Goal: Information Seeking & Learning: Learn about a topic

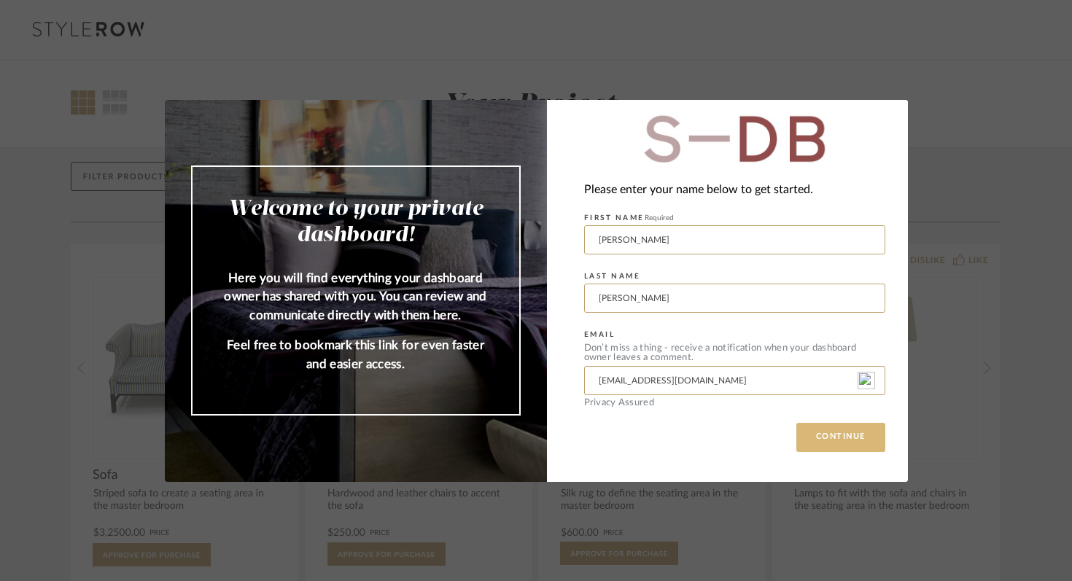
click at [847, 434] on button "CONTINUE" at bounding box center [840, 437] width 89 height 29
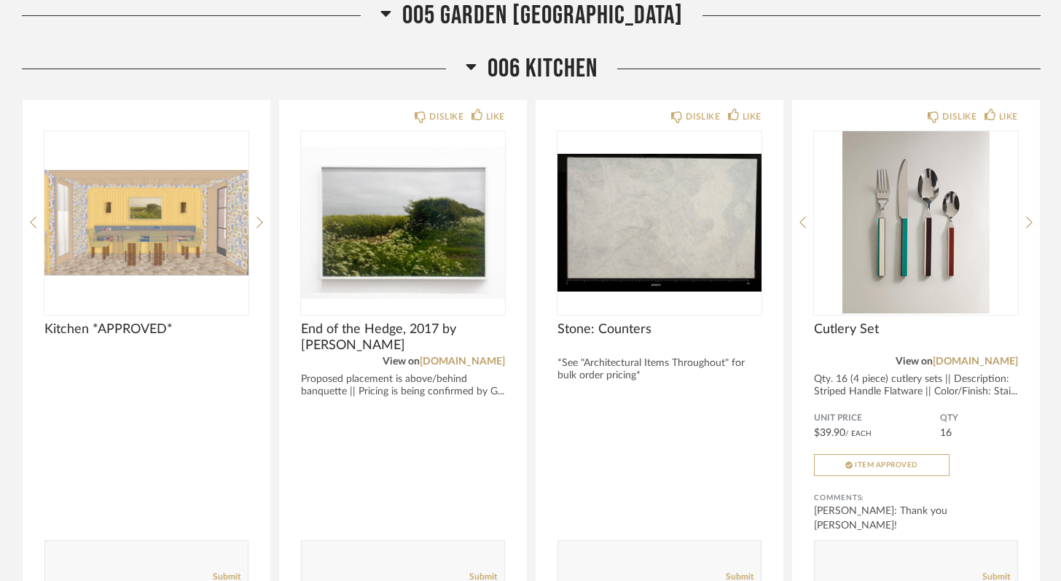
scroll to position [5150, 0]
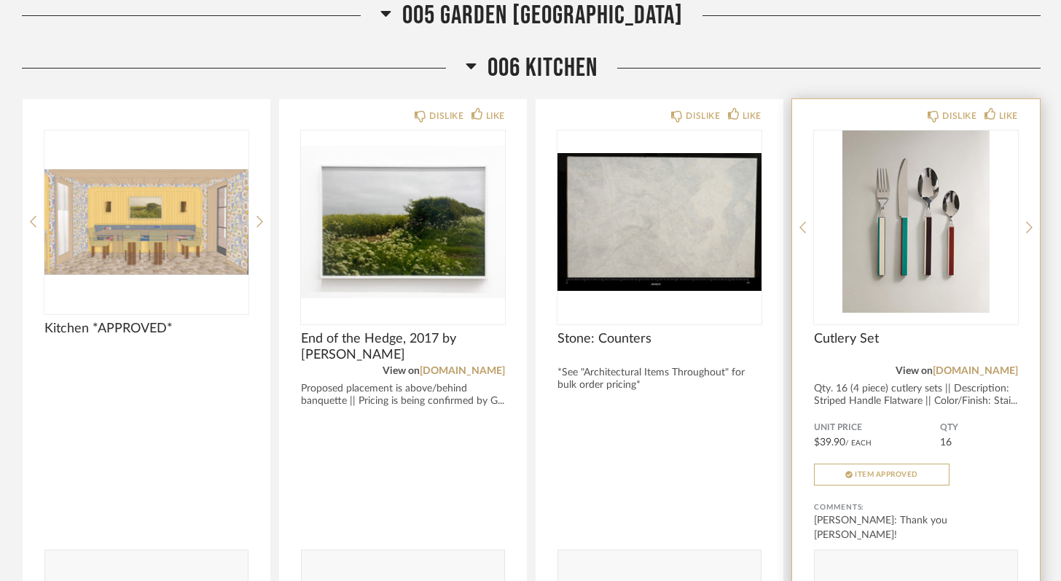
click at [939, 240] on img "0" at bounding box center [916, 221] width 204 height 182
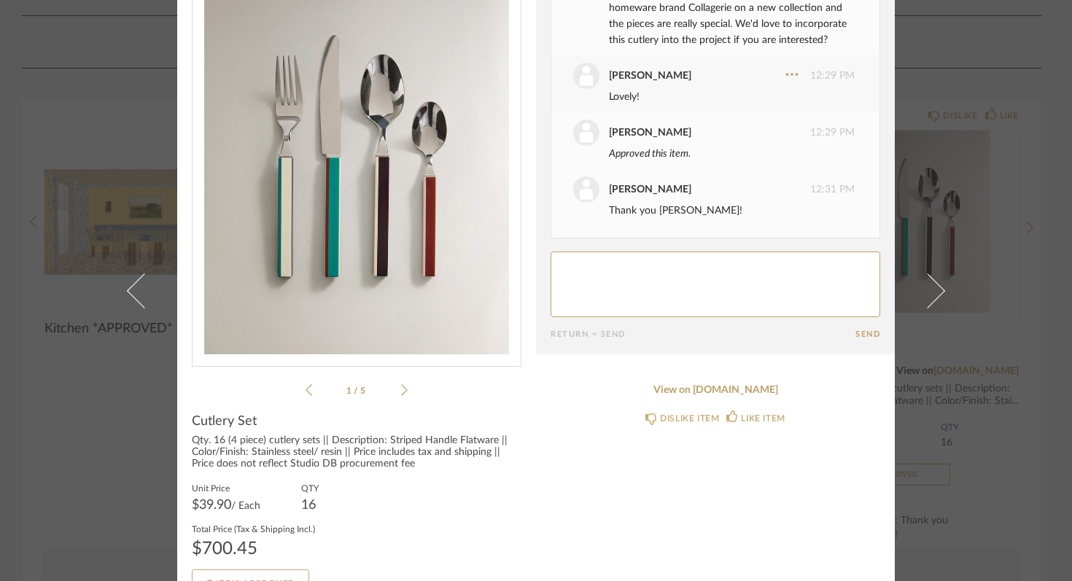
scroll to position [108, 0]
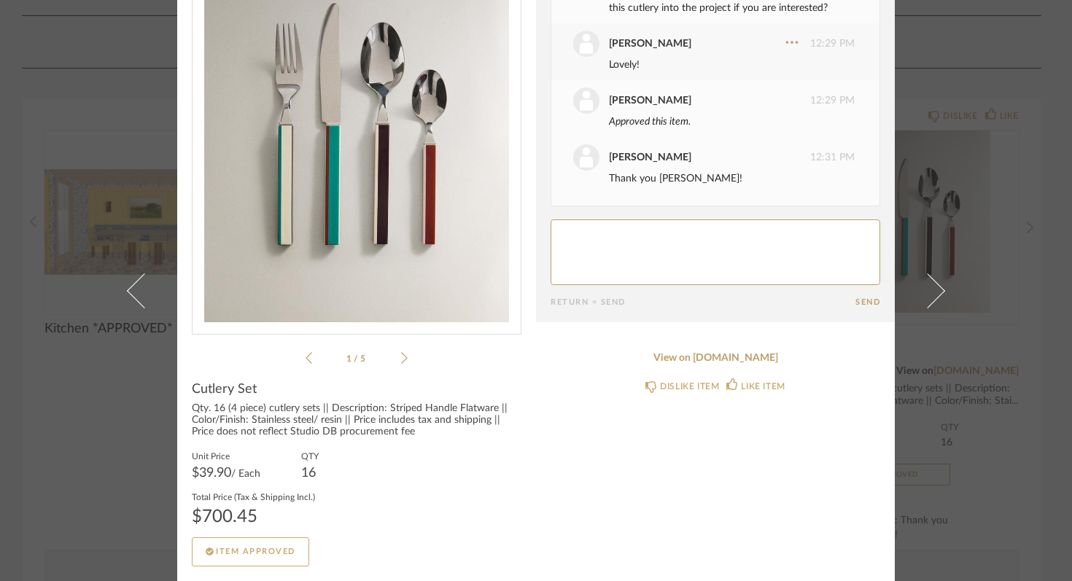
click at [394, 362] on li "1 / 5" at bounding box center [356, 357] width 89 height 17
click at [401, 359] on icon at bounding box center [404, 357] width 7 height 13
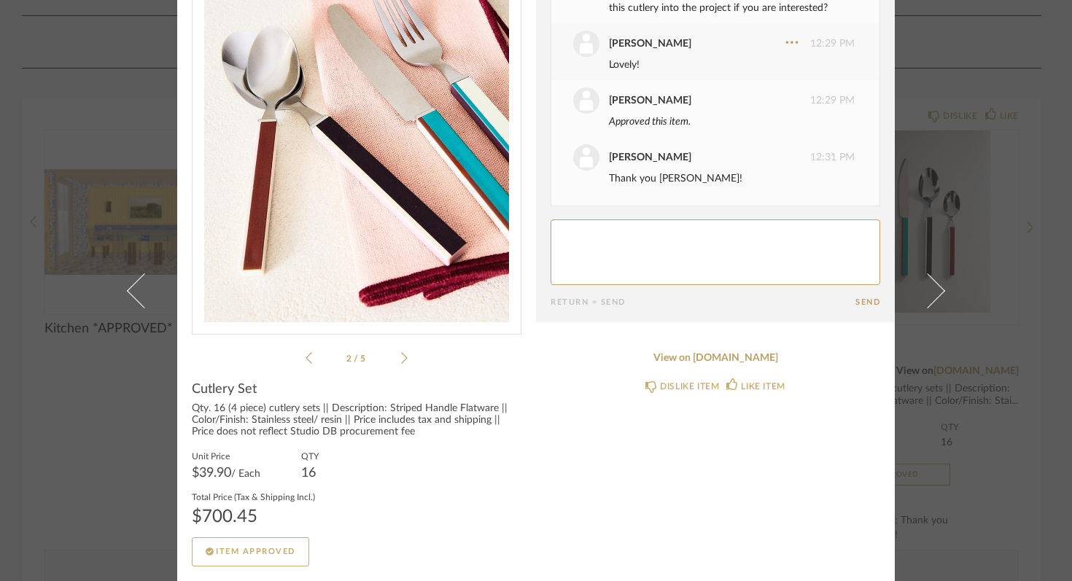
click at [401, 359] on icon at bounding box center [404, 357] width 7 height 13
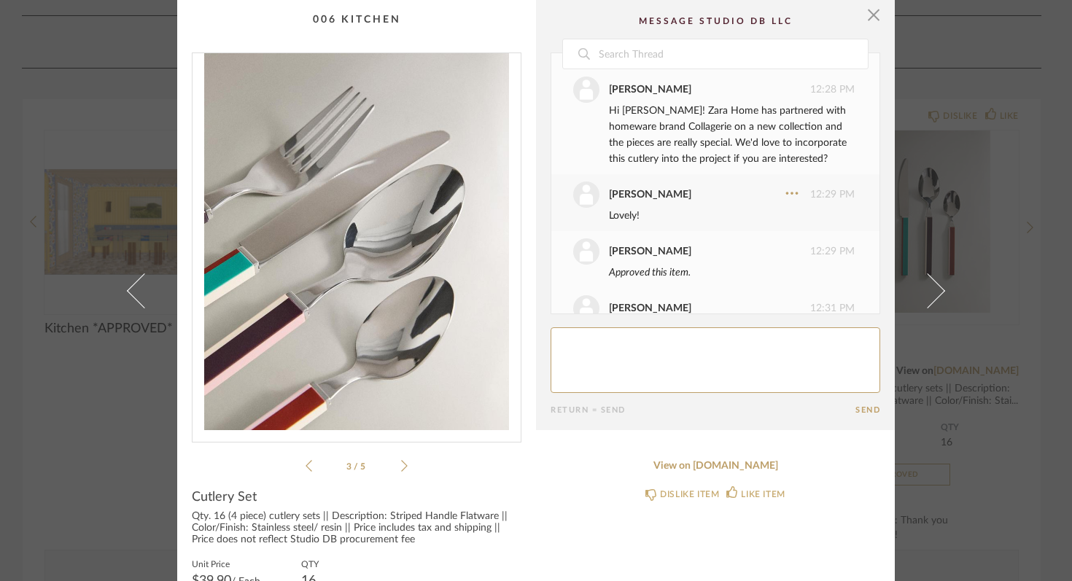
scroll to position [0, 0]
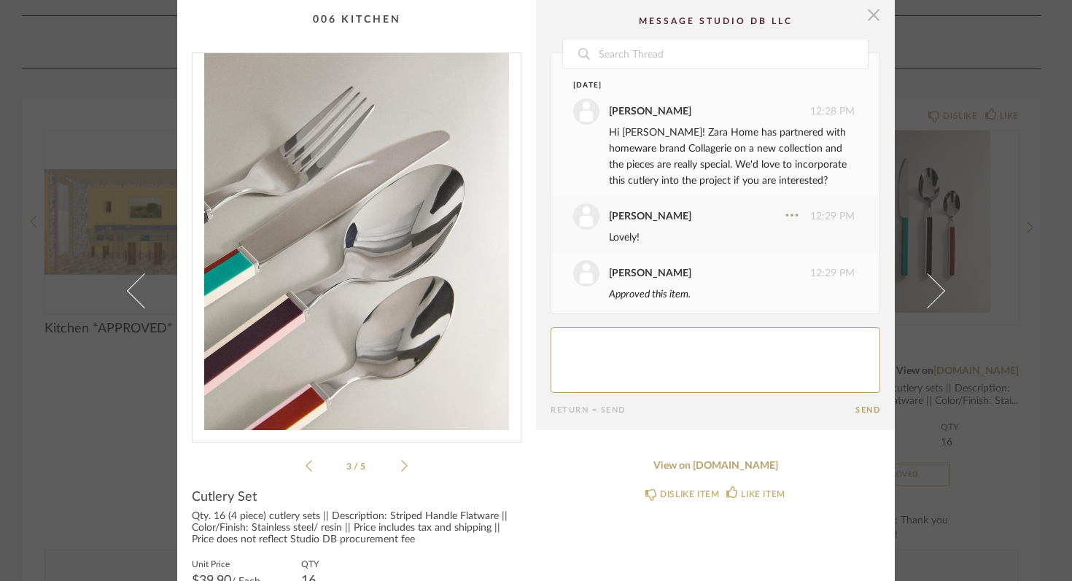
click at [864, 12] on span "button" at bounding box center [873, 14] width 29 height 29
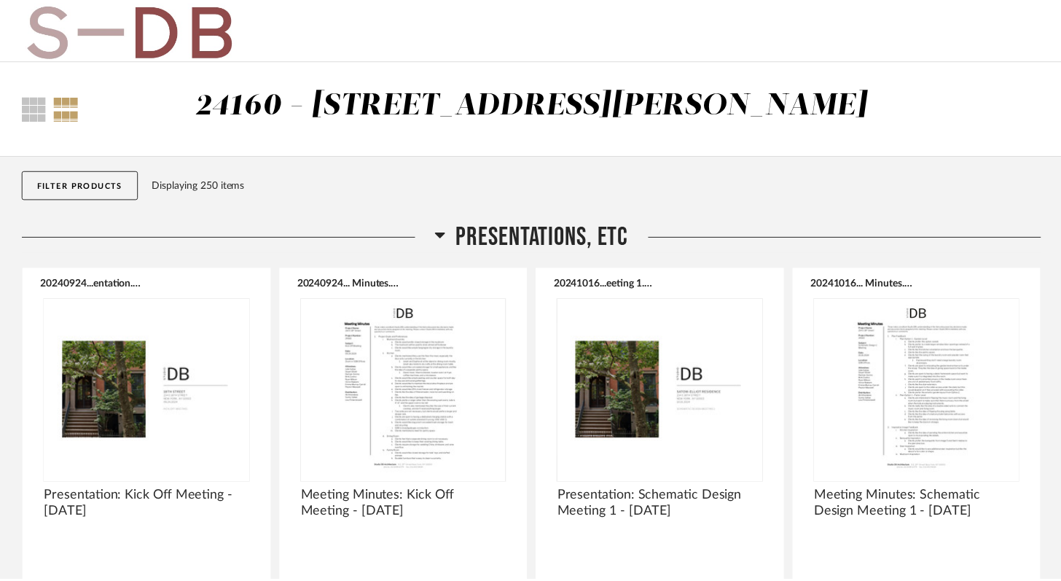
scroll to position [5150, 0]
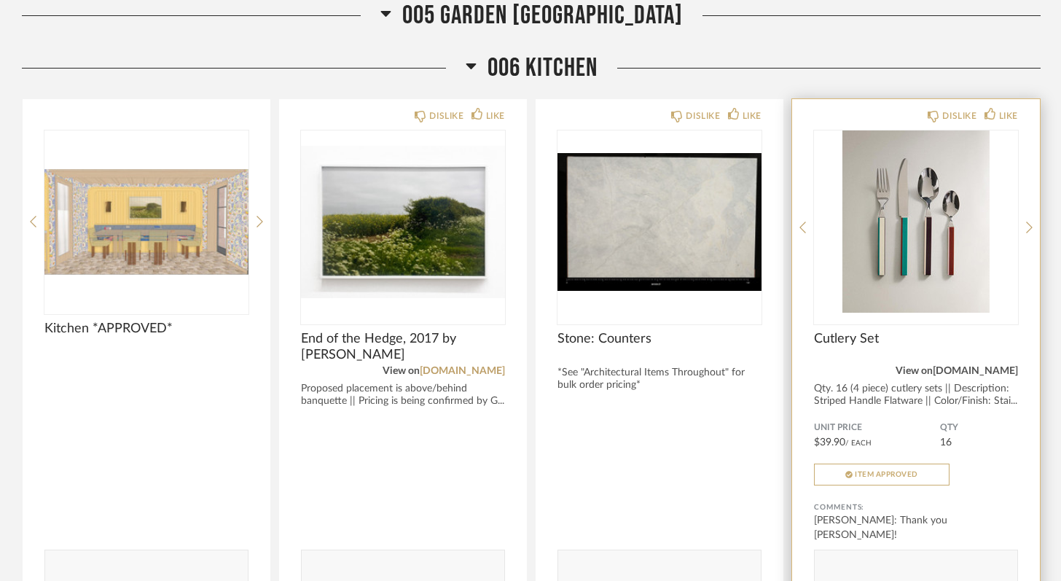
click at [986, 366] on link "[DOMAIN_NAME]" at bounding box center [975, 371] width 85 height 10
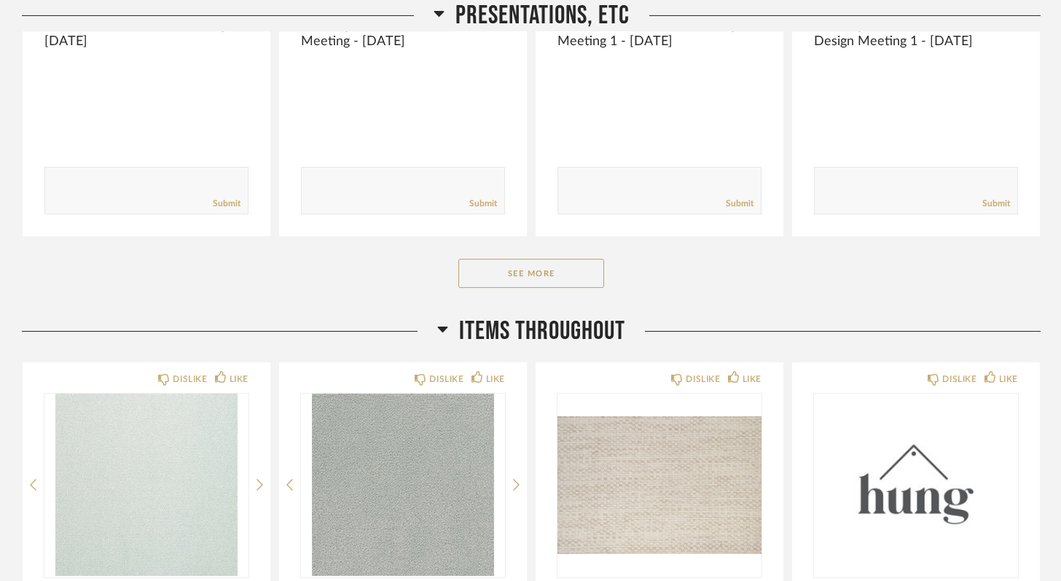
scroll to position [0, 0]
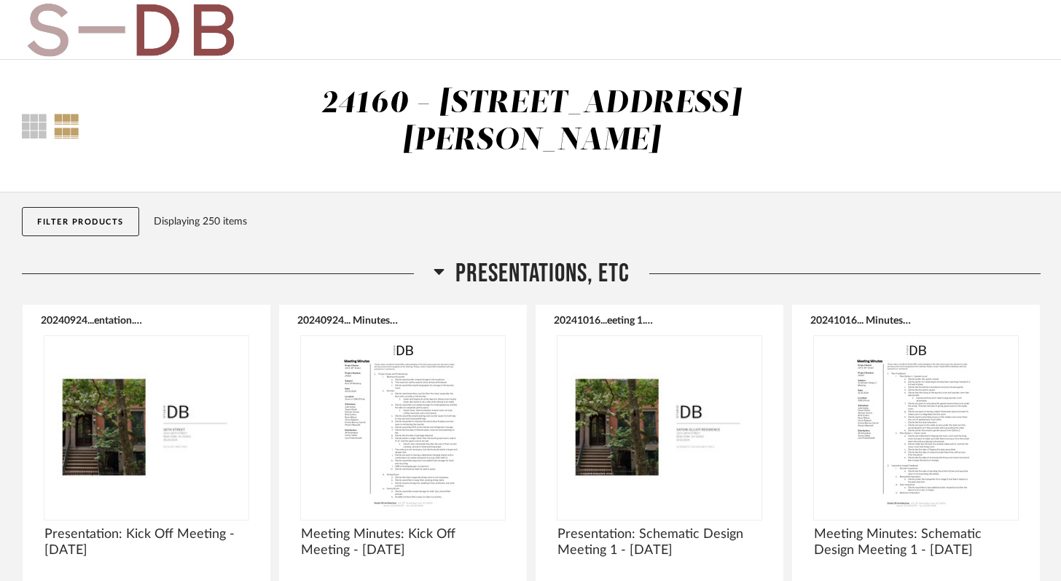
click at [374, 214] on div "Displaying 250 items" at bounding box center [594, 222] width 881 height 16
